Goal: Task Accomplishment & Management: Use online tool/utility

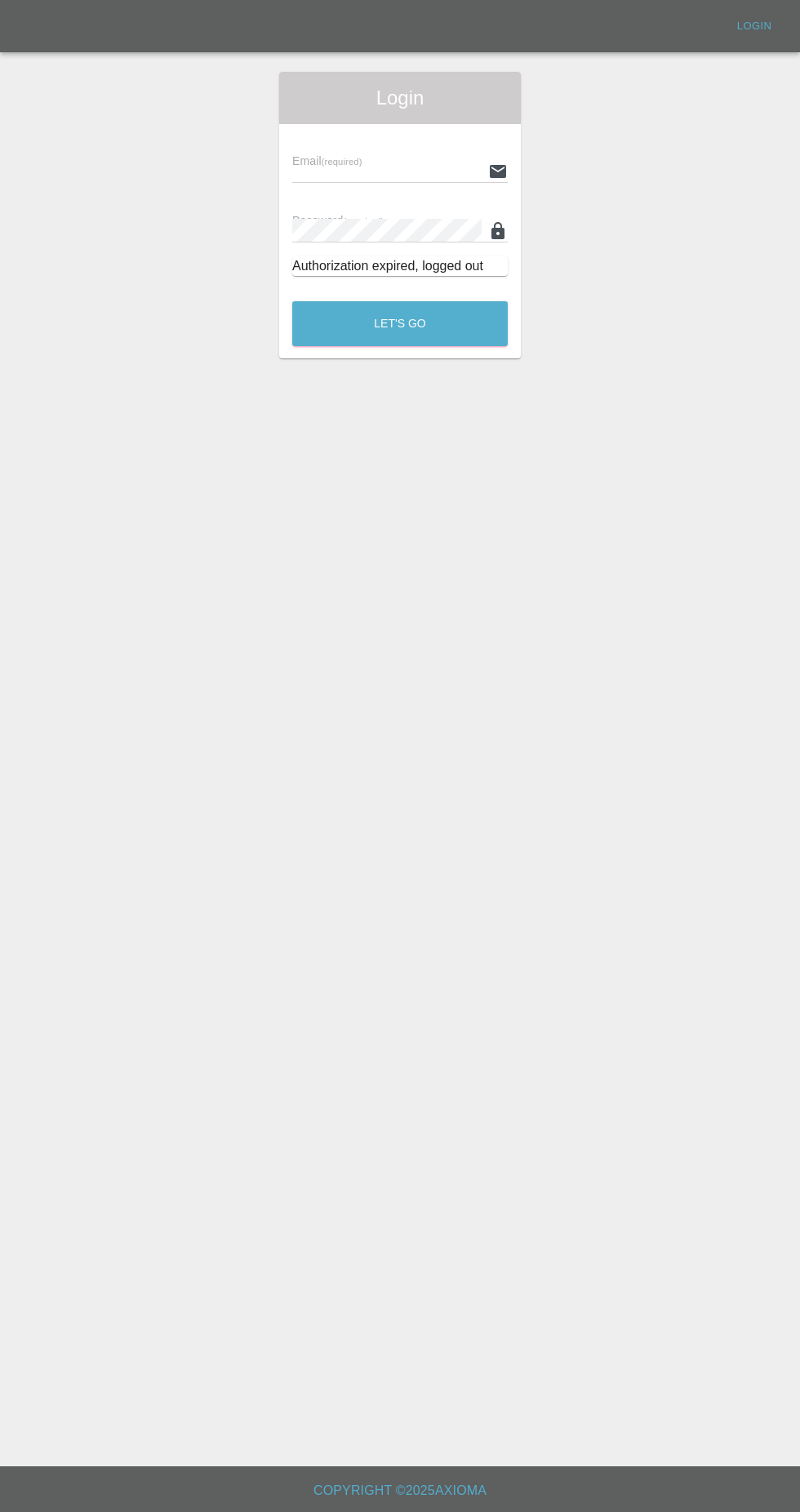
click at [420, 173] on input "text" at bounding box center [387, 171] width 190 height 24
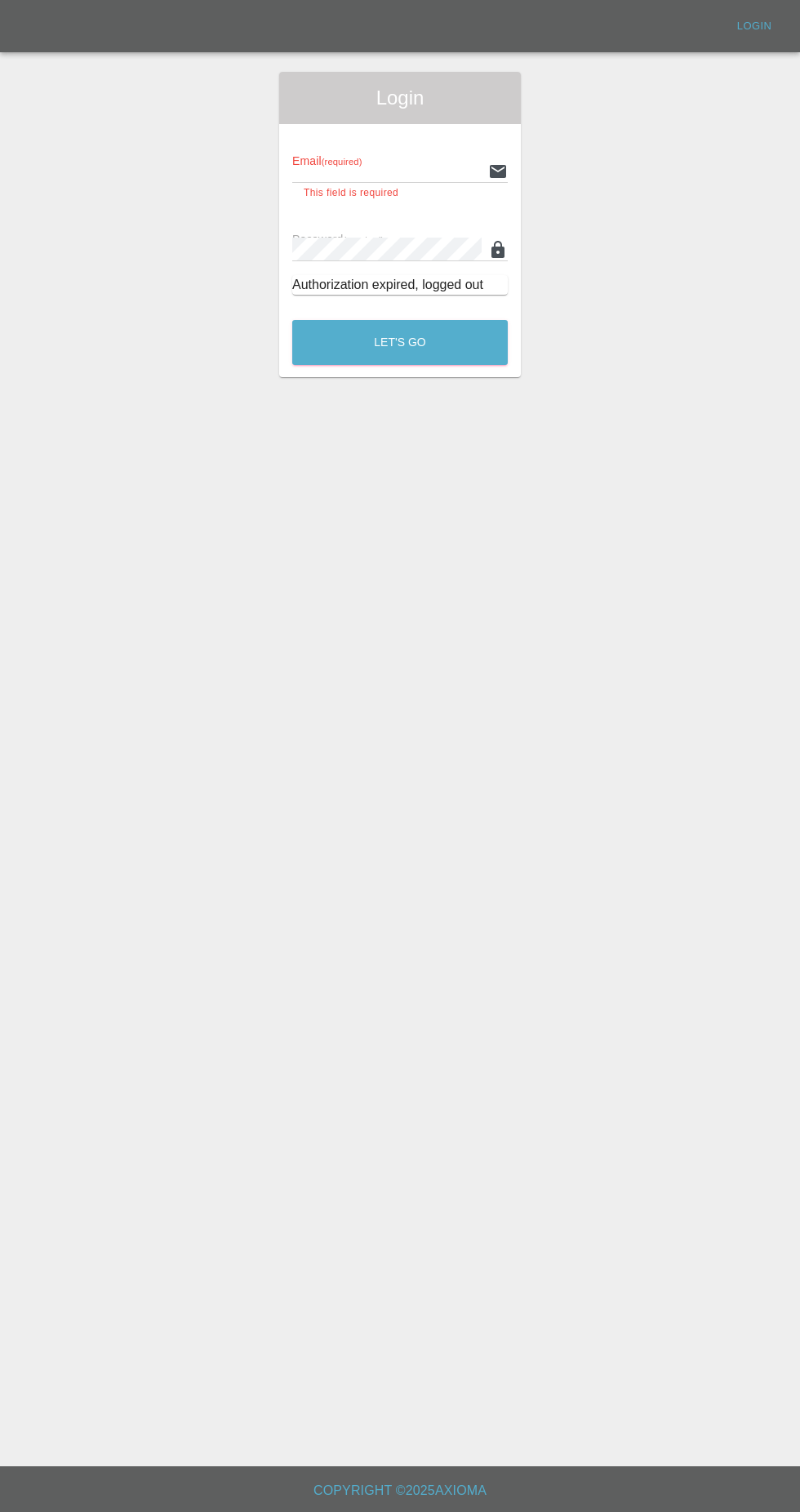
type input "[EMAIL_ADDRESS][DOMAIN_NAME]"
click at [292, 320] on button "Let's Go" at bounding box center [400, 342] width 216 height 45
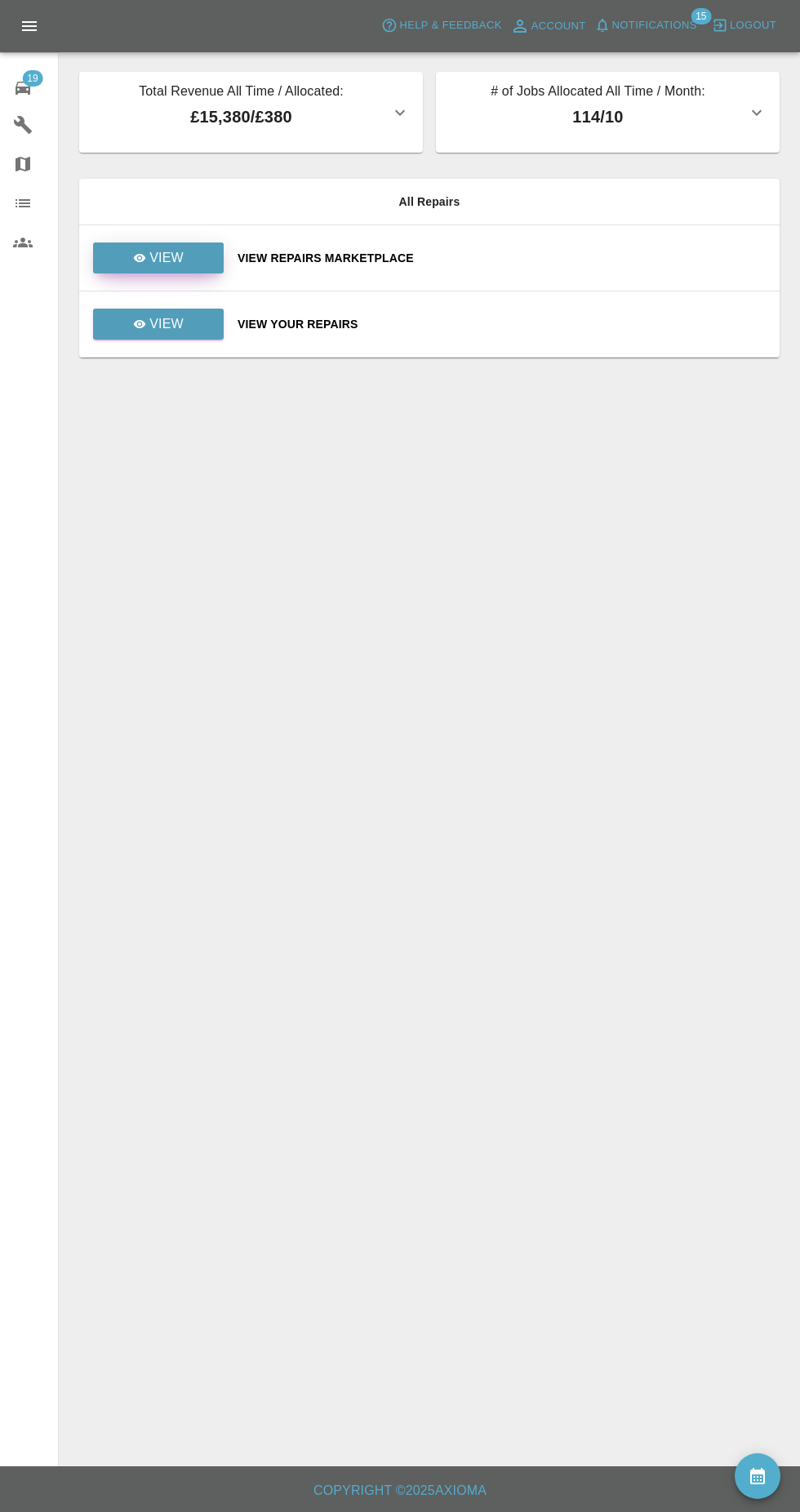
click at [203, 250] on link "View" at bounding box center [159, 258] width 131 height 31
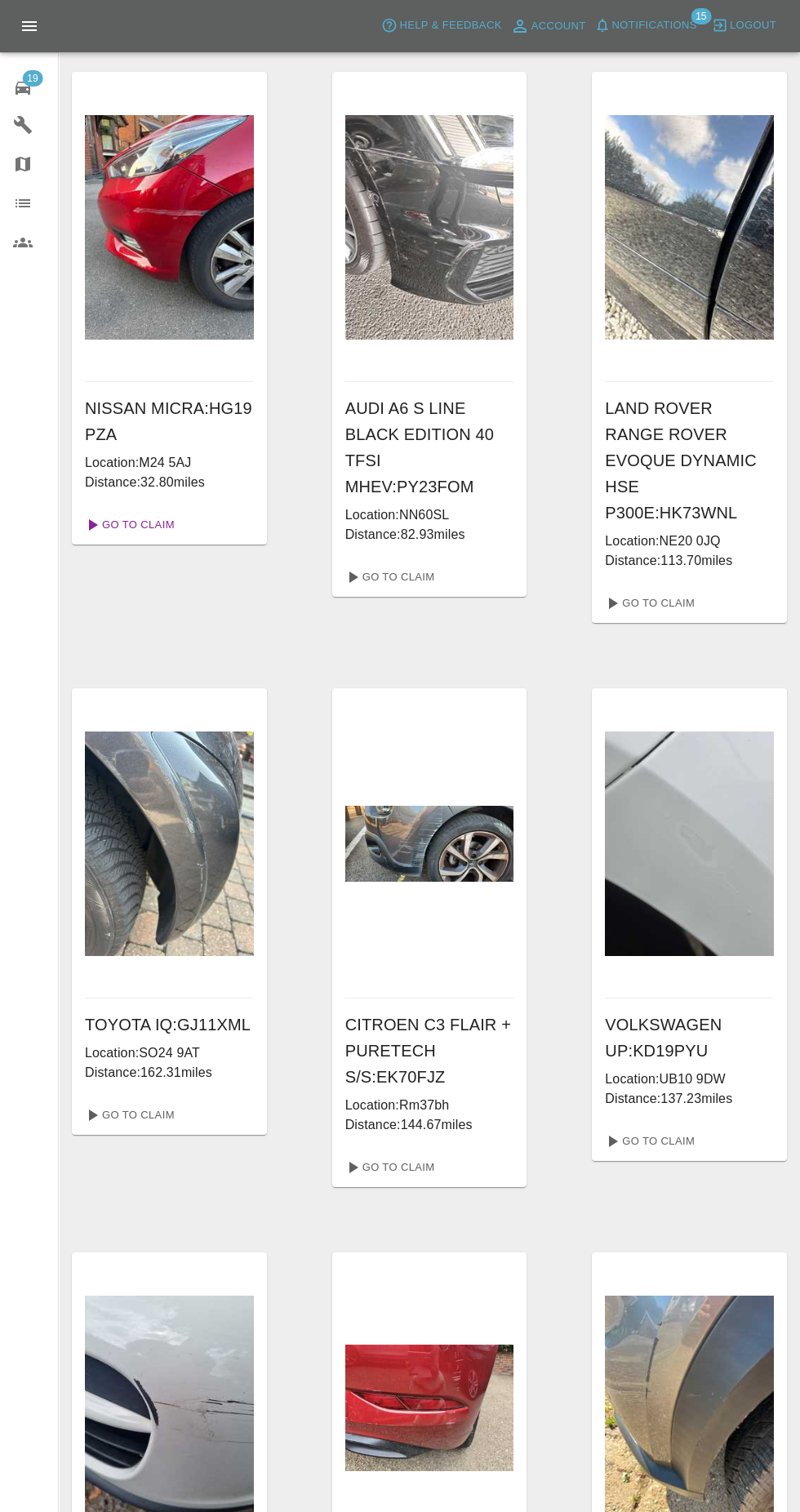
click at [158, 530] on link "Go To Claim" at bounding box center [128, 525] width 101 height 26
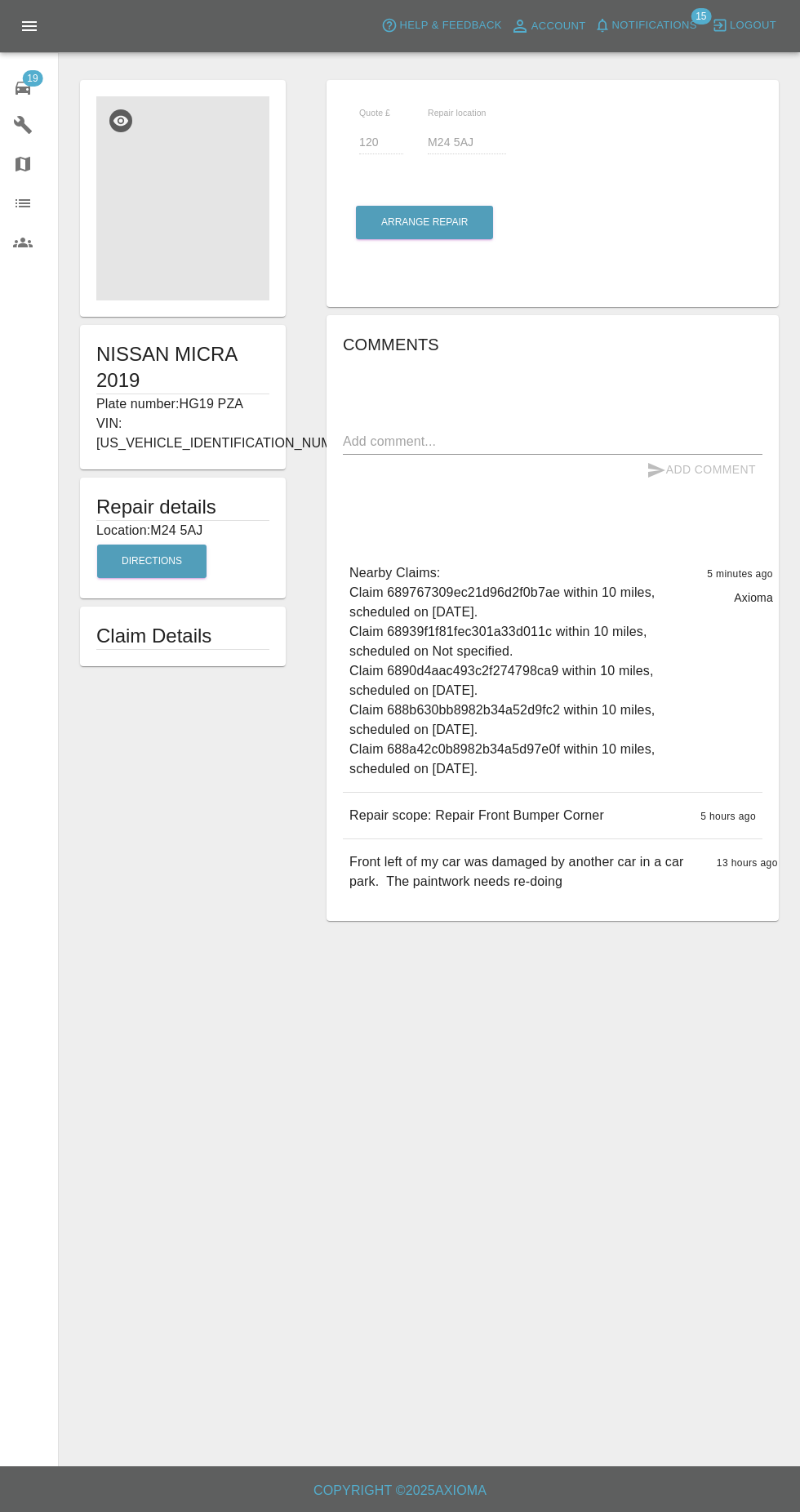
click at [220, 238] on img at bounding box center [183, 199] width 173 height 204
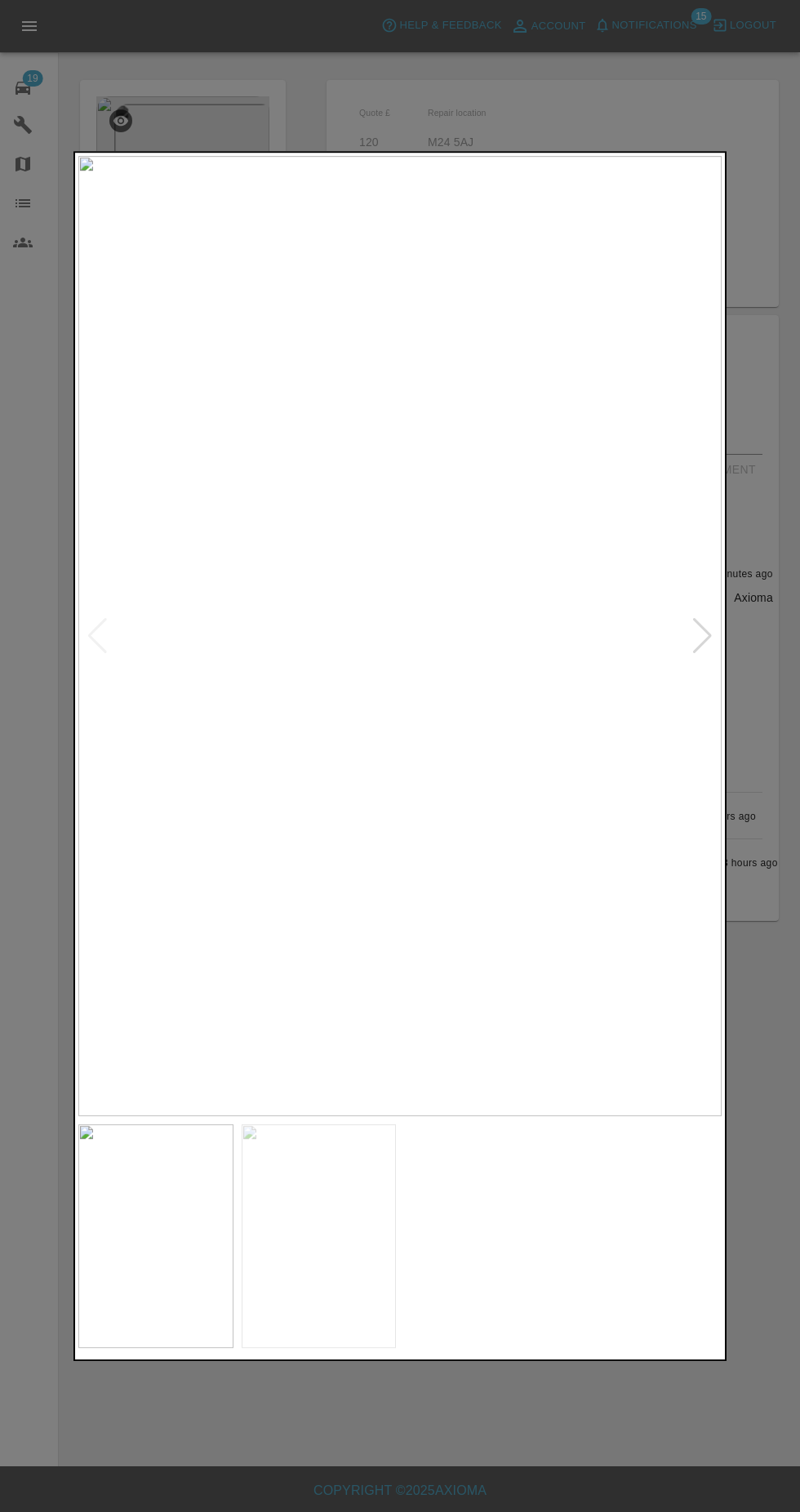
click at [328, 1247] on img at bounding box center [320, 1236] width 155 height 224
click at [392, 1473] on div at bounding box center [400, 756] width 800 height 1512
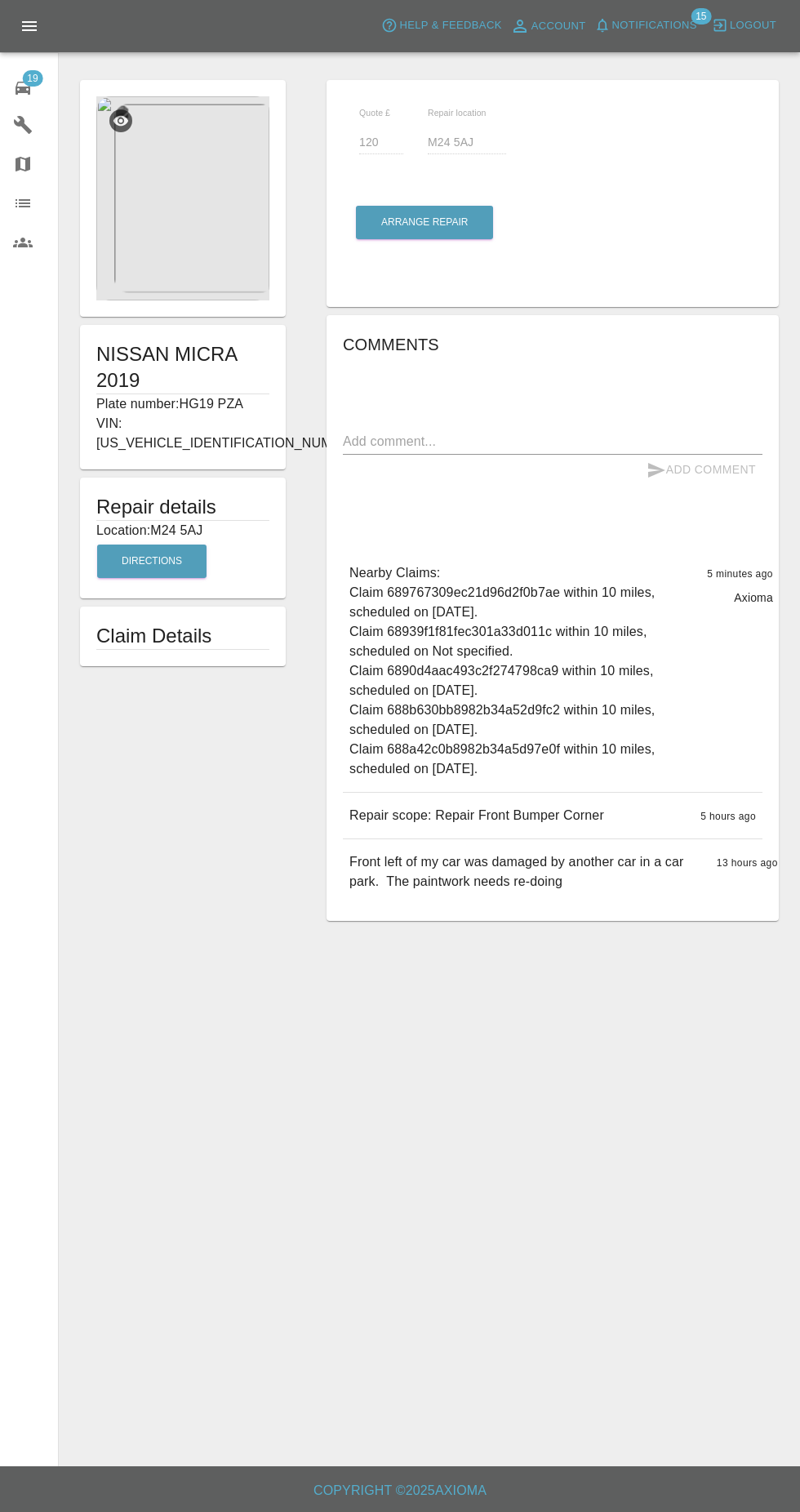
click at [214, 254] on img at bounding box center [183, 199] width 173 height 204
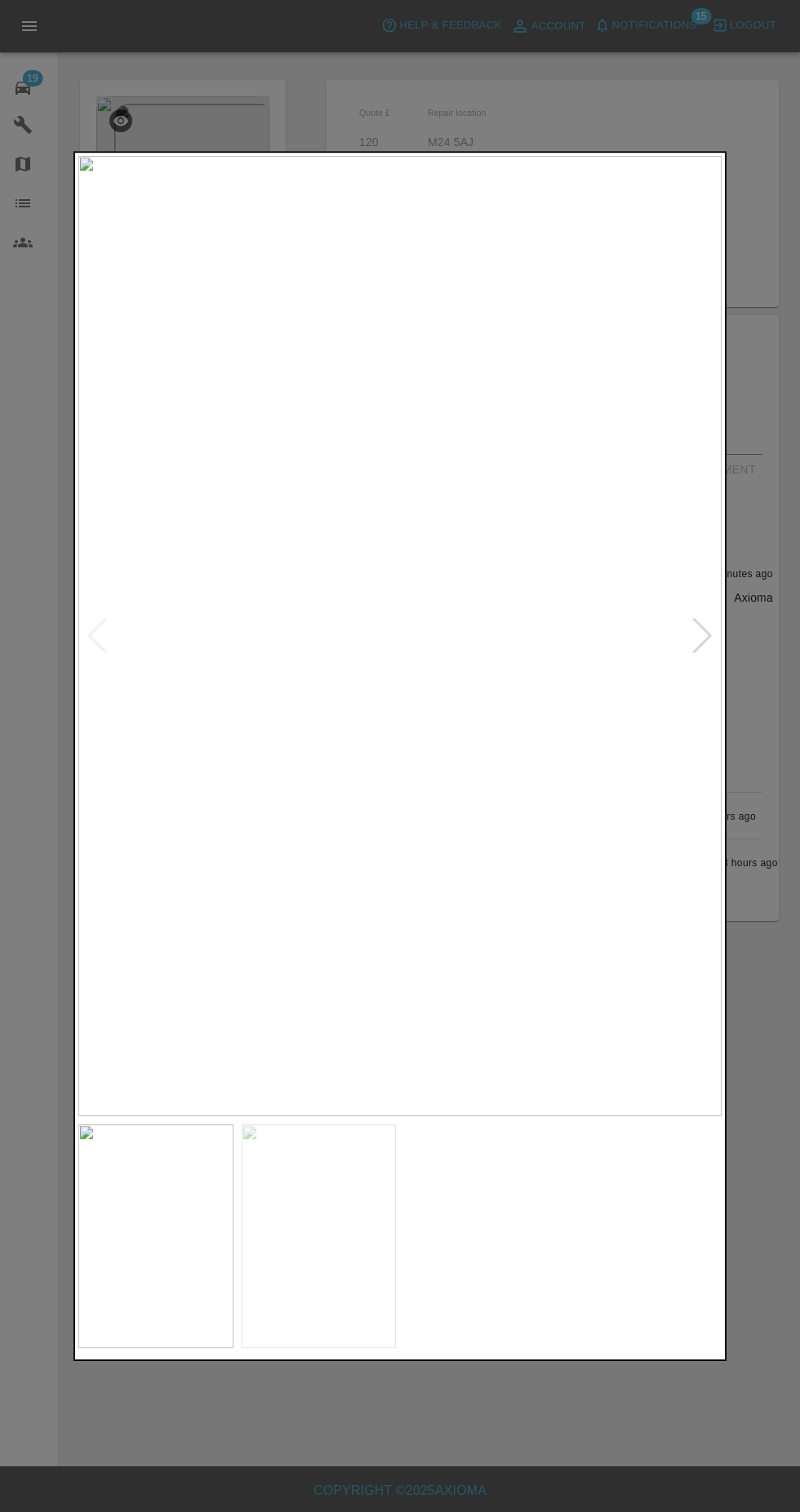
click at [320, 1276] on img at bounding box center [320, 1236] width 155 height 224
click at [456, 1430] on div at bounding box center [400, 756] width 800 height 1512
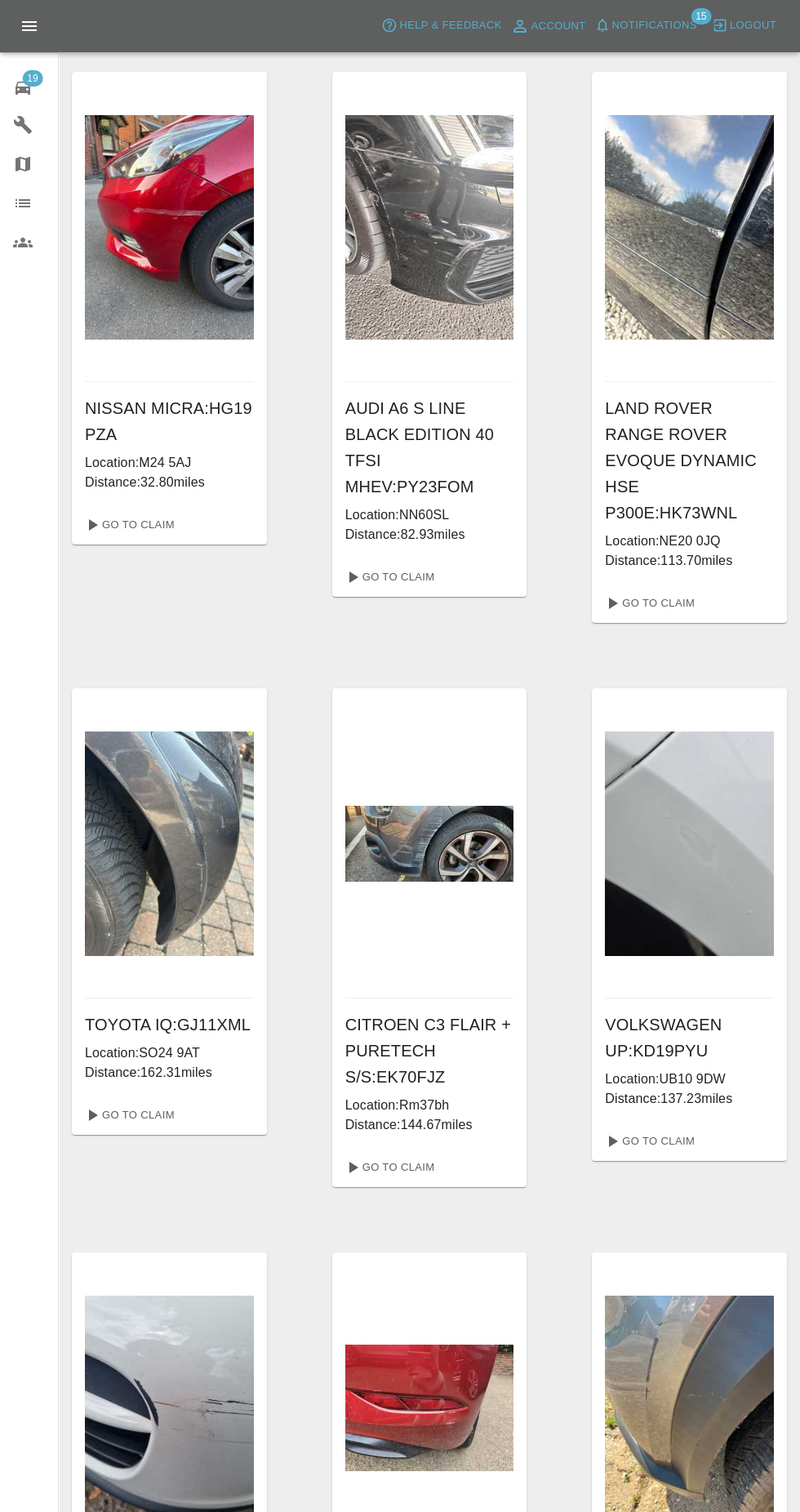
click at [654, 25] on span "Notifications" at bounding box center [655, 25] width 85 height 19
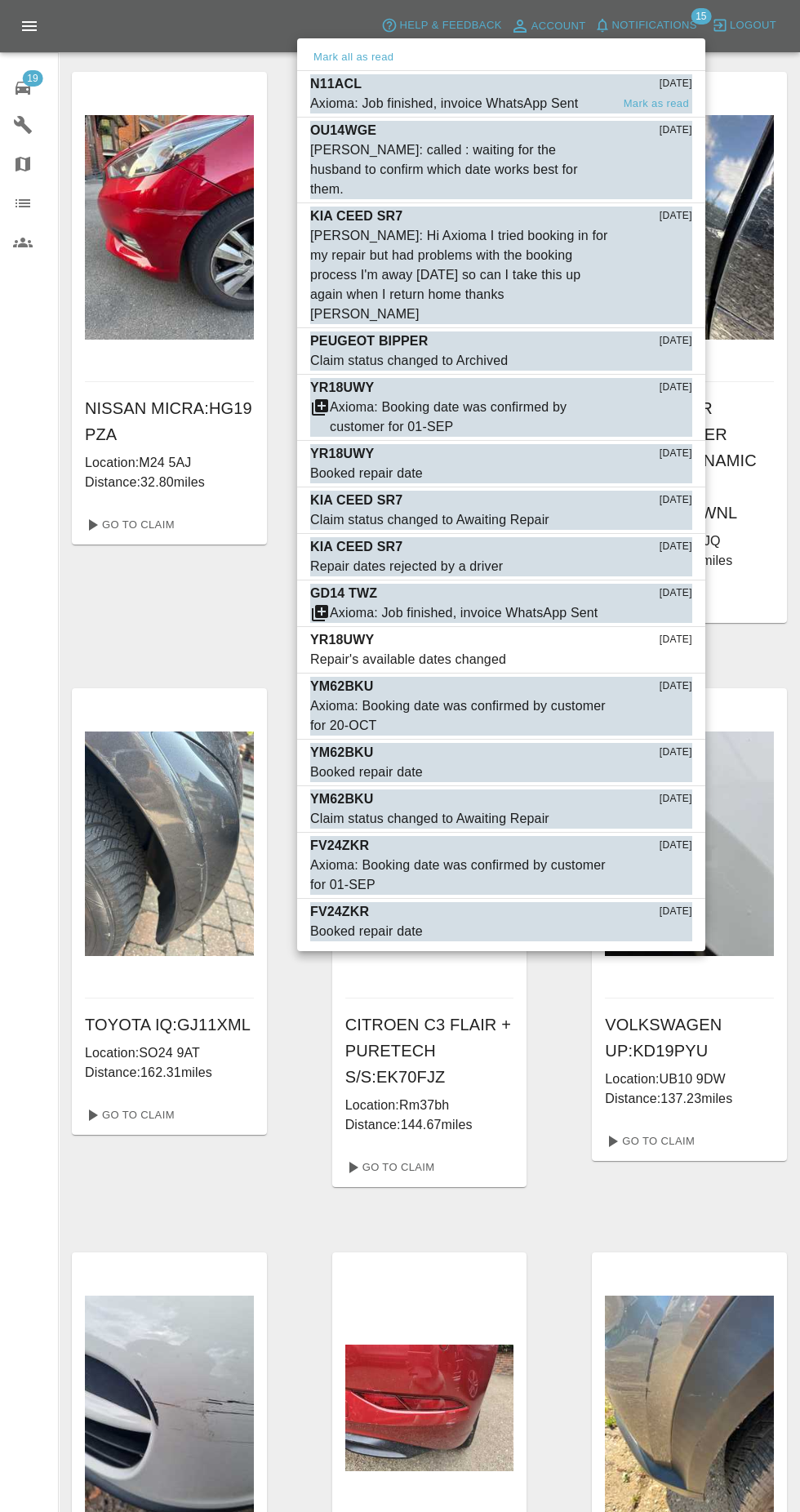
click at [555, 80] on div "N11ACL [DATE]" at bounding box center [501, 84] width 382 height 20
